Goal: Obtain resource: Download file/media

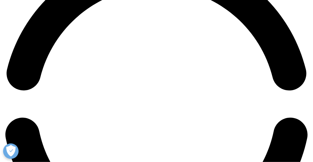
scroll to position [704, 0]
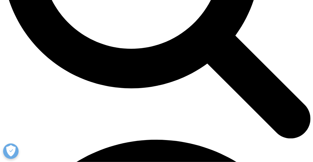
scroll to position [456, 0]
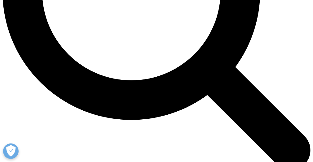
type input "[PERSON_NAME]"
type input "birbuet"
type input "[PERSON_NAME][EMAIL_ADDRESS][DOMAIN_NAME]"
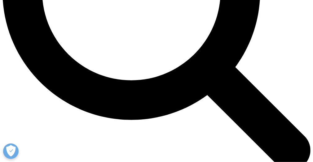
scroll to position [0, 1]
type input "Head of Europe"
type input "Vifor"
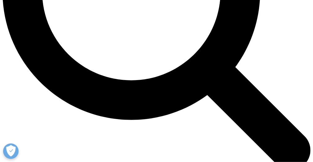
select select "Spain"
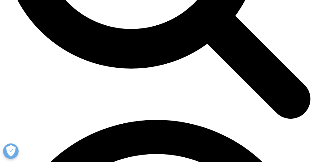
scroll to position [549, 0]
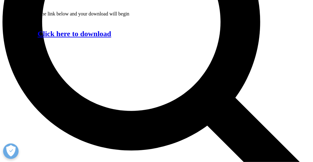
scroll to position [413, 0]
